Goal: Task Accomplishment & Management: Manage account settings

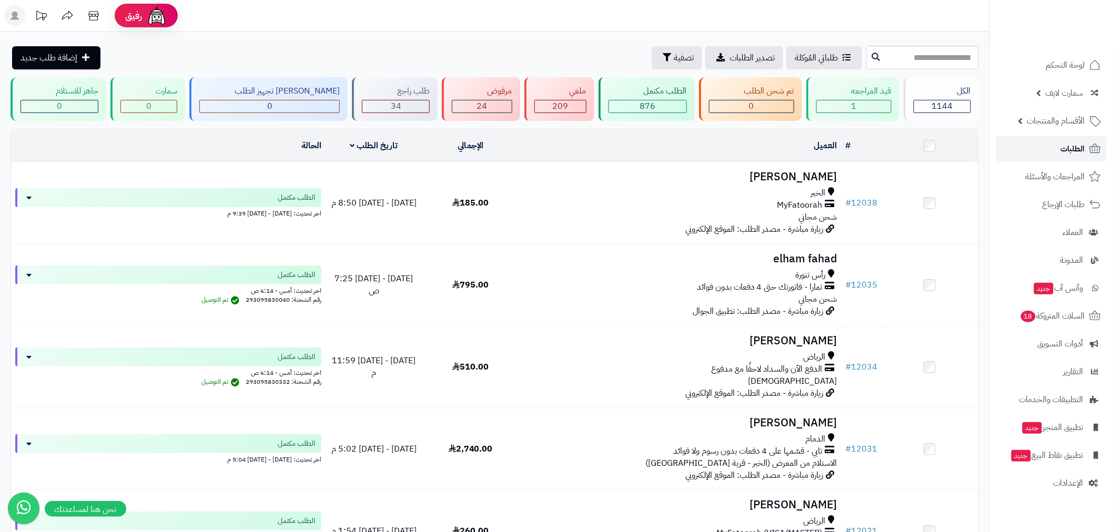
click at [1044, 146] on link "الطلبات" at bounding box center [1052, 148] width 110 height 25
click at [1065, 142] on span "الطلبات" at bounding box center [1073, 149] width 24 height 15
click at [1069, 150] on span "الطلبات" at bounding box center [1073, 149] width 24 height 15
click at [1035, 155] on link "الطلبات" at bounding box center [1052, 148] width 110 height 25
click at [1064, 143] on span "الطلبات" at bounding box center [1073, 149] width 24 height 15
